Goal: Task Accomplishment & Management: Manage account settings

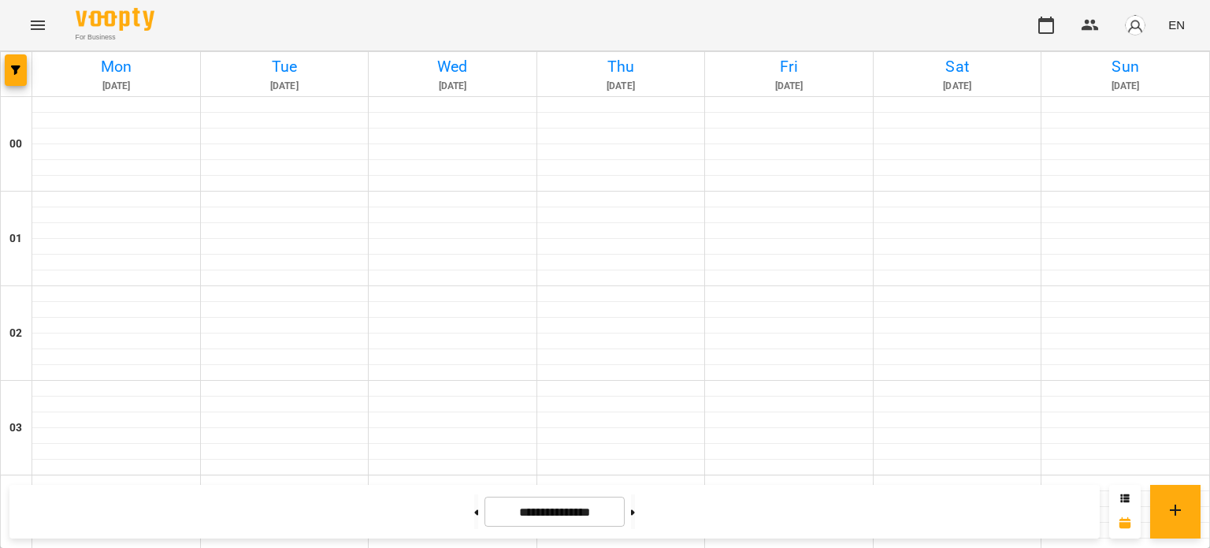
scroll to position [1256, 0]
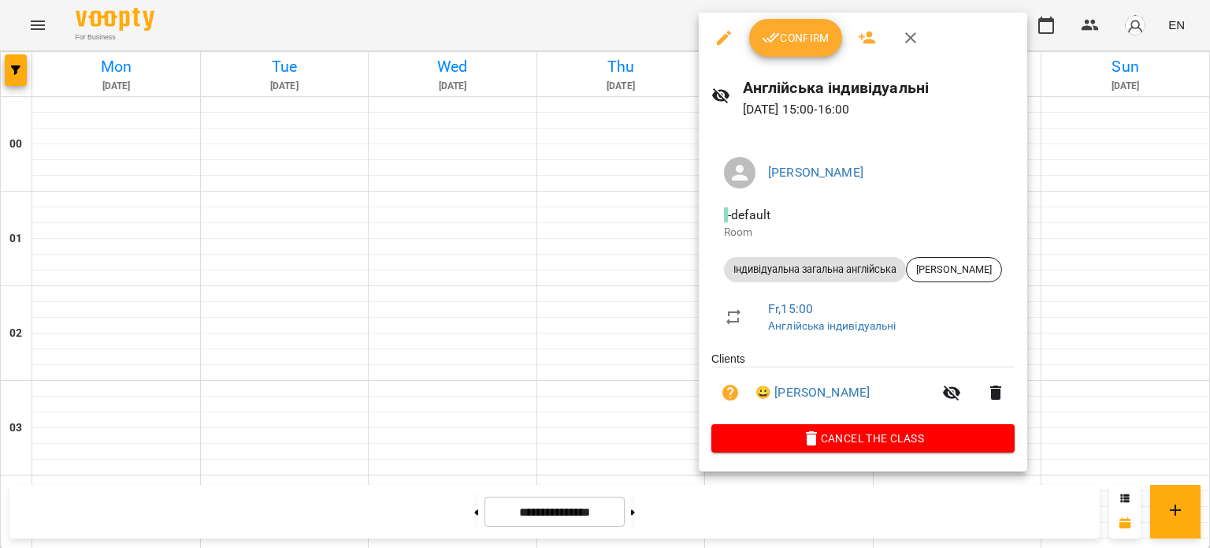
click at [779, 28] on span "Confirm" at bounding box center [796, 37] width 68 height 19
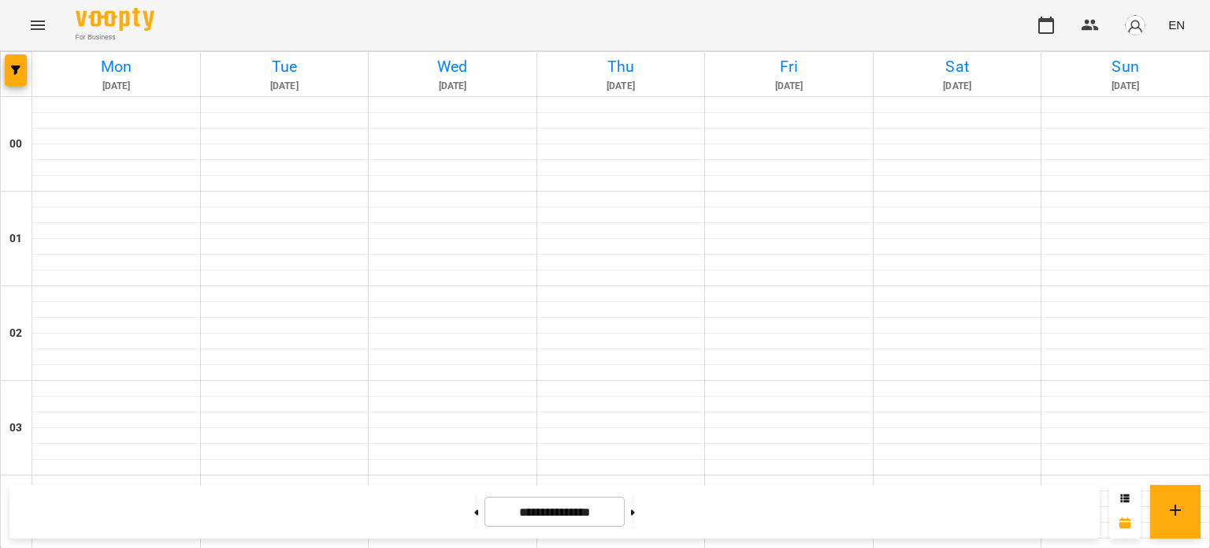
scroll to position [1483, 0]
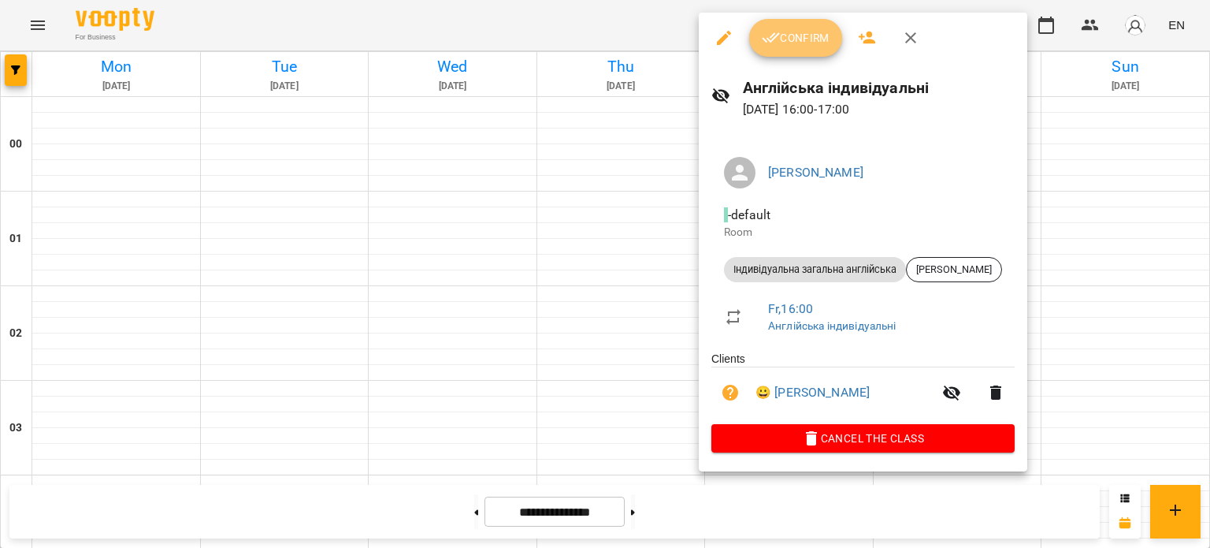
click at [797, 38] on span "Confirm" at bounding box center [796, 37] width 68 height 19
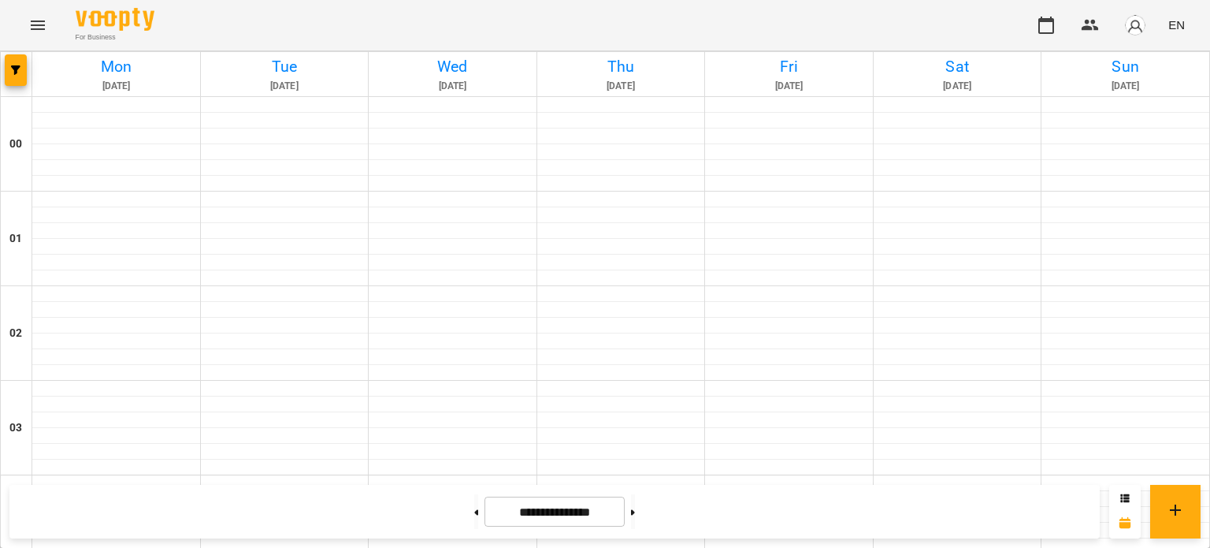
scroll to position [1358, 0]
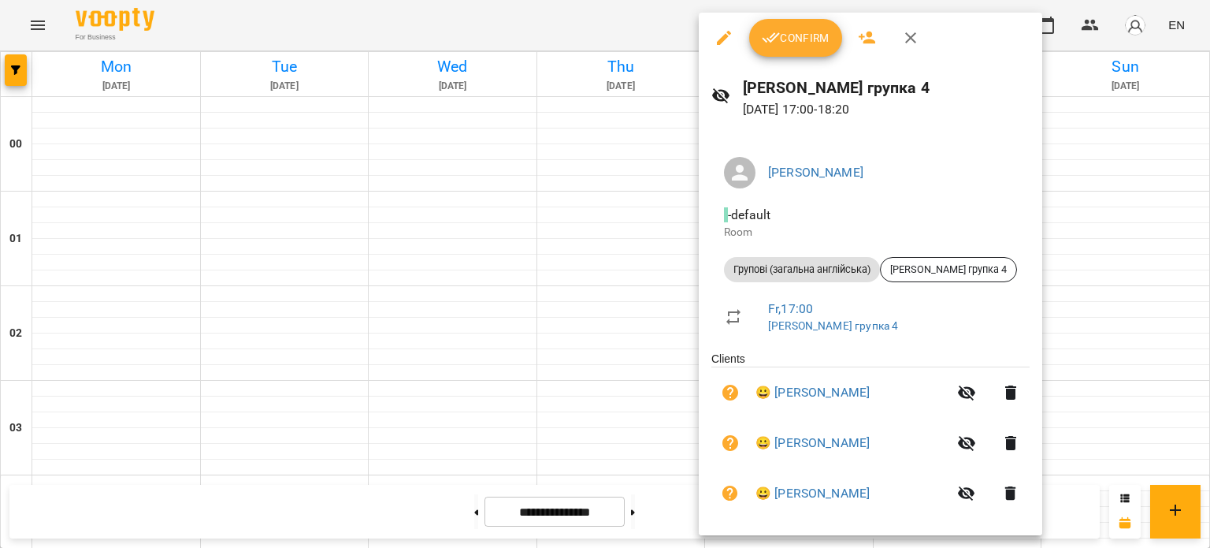
click at [771, 53] on button "Confirm" at bounding box center [795, 38] width 93 height 38
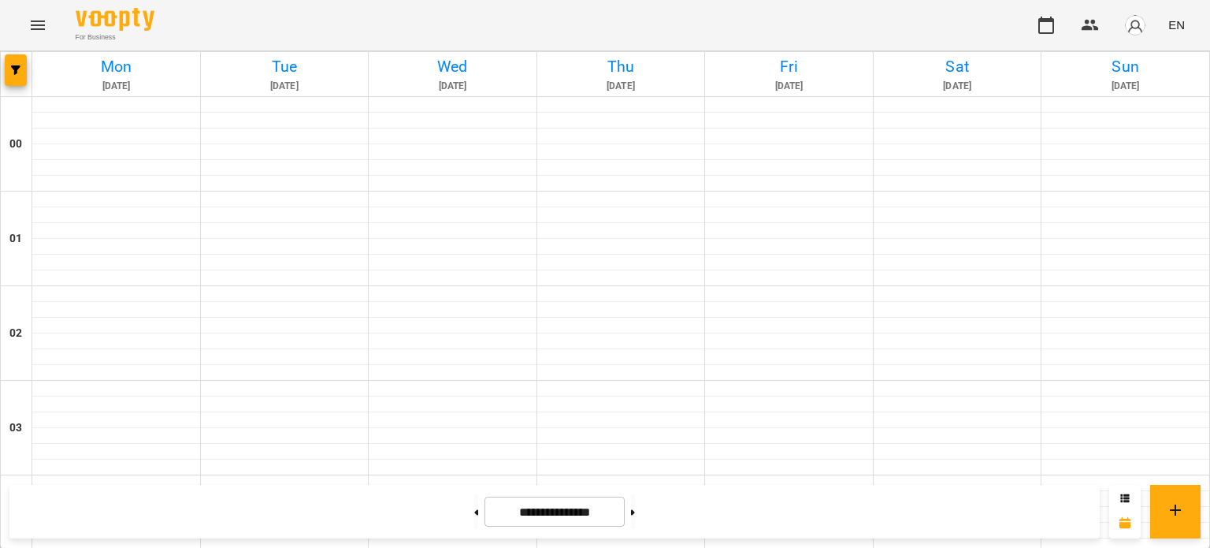
scroll to position [1634, 0]
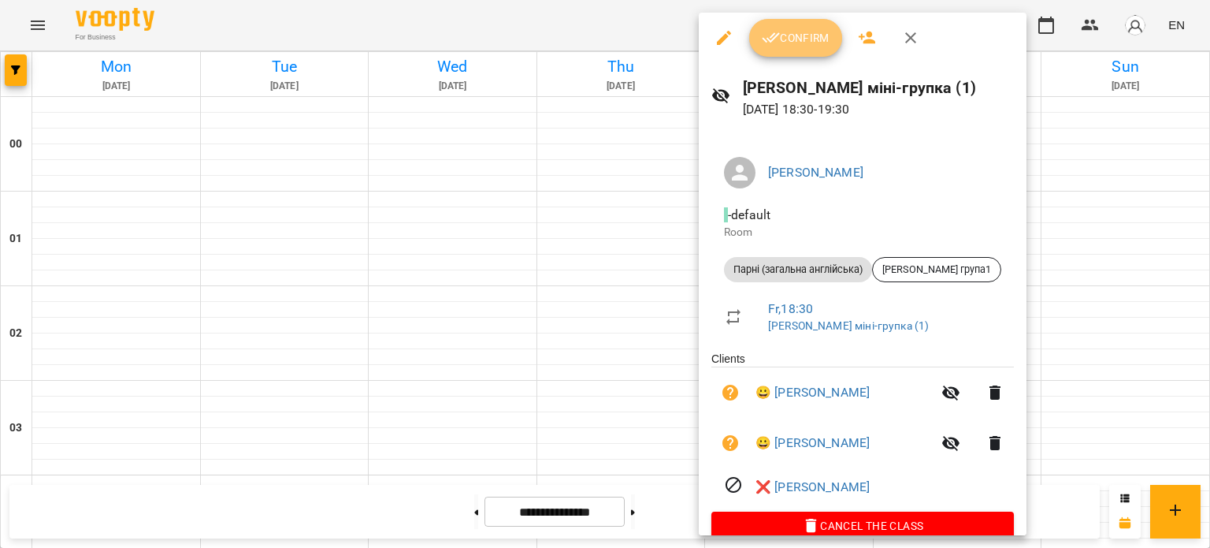
click at [801, 47] on button "Confirm" at bounding box center [795, 38] width 93 height 38
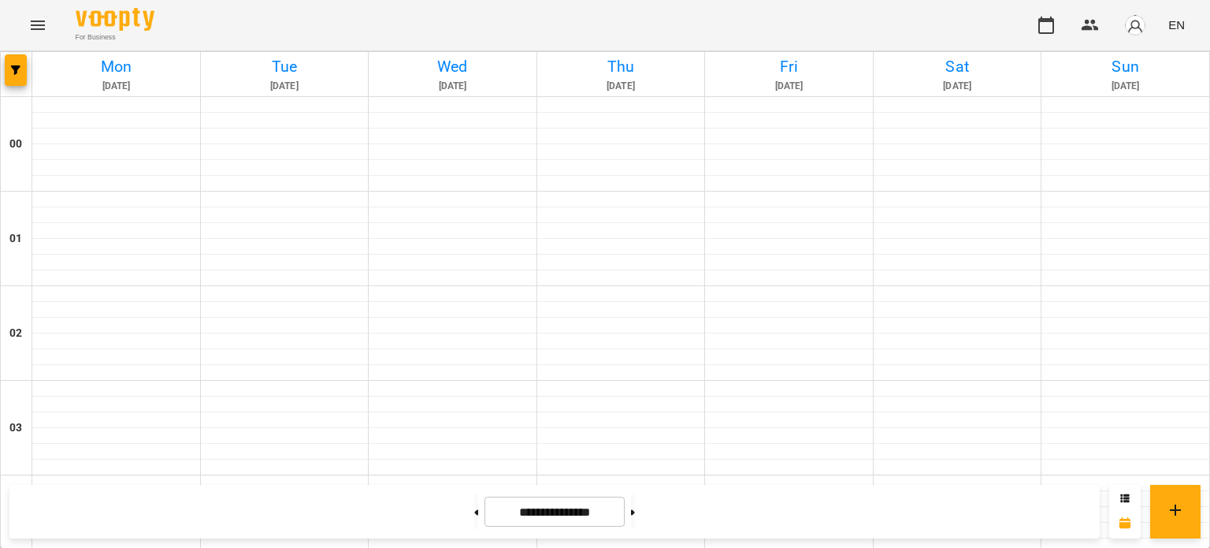
scroll to position [1511, 0]
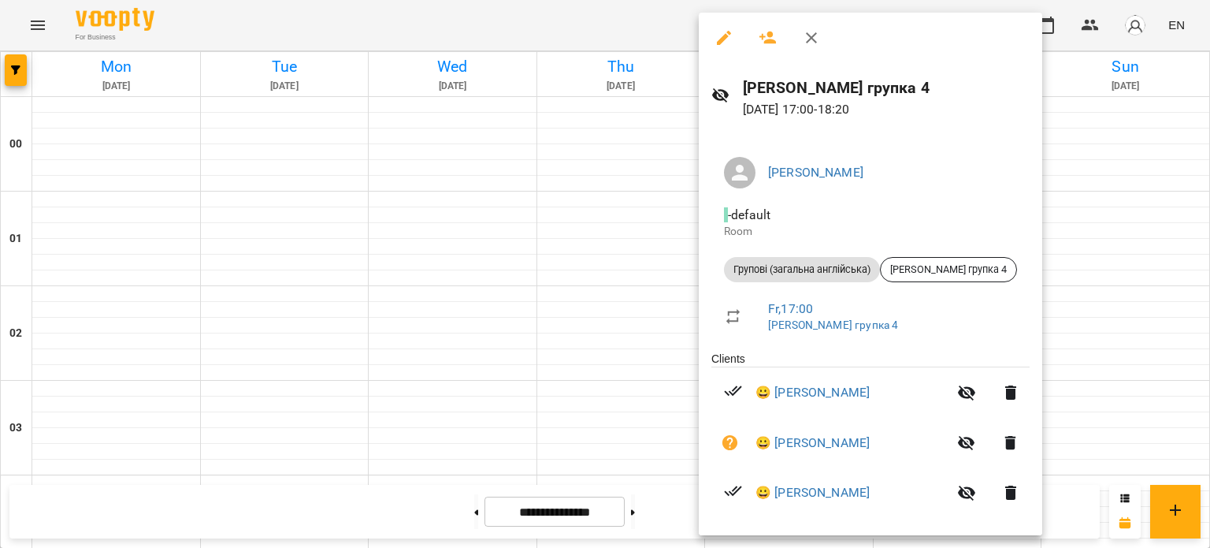
scroll to position [125, 0]
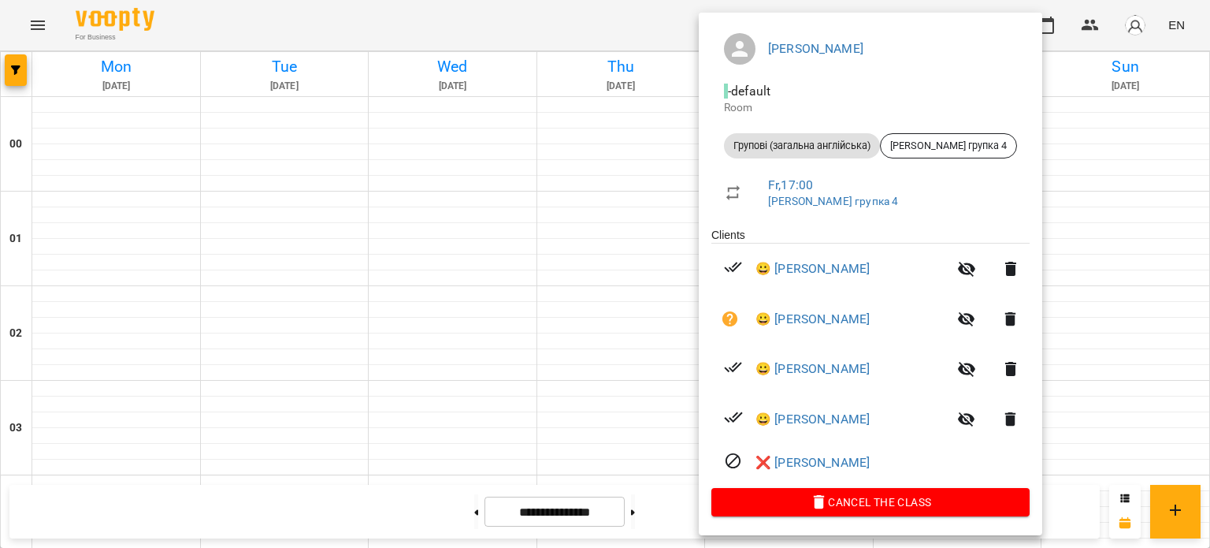
click at [1072, 371] on div at bounding box center [605, 274] width 1210 height 548
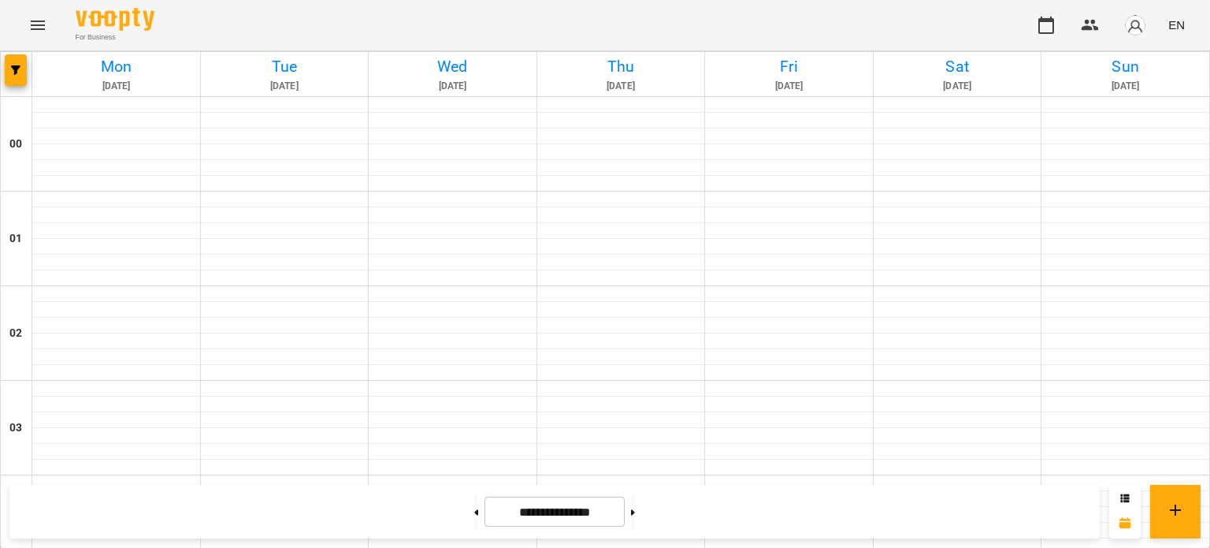
scroll to position [690, 0]
